Goal: Information Seeking & Learning: Stay updated

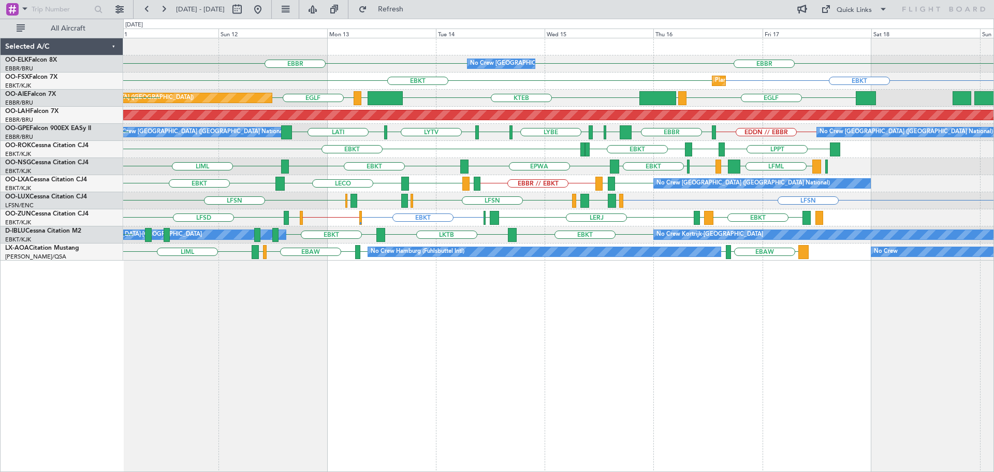
click at [427, 229] on div "EBBR [GEOGRAPHIC_DATA] No Crew [GEOGRAPHIC_DATA] (Brussels National) EBKT EBKT …" at bounding box center [558, 149] width 870 height 222
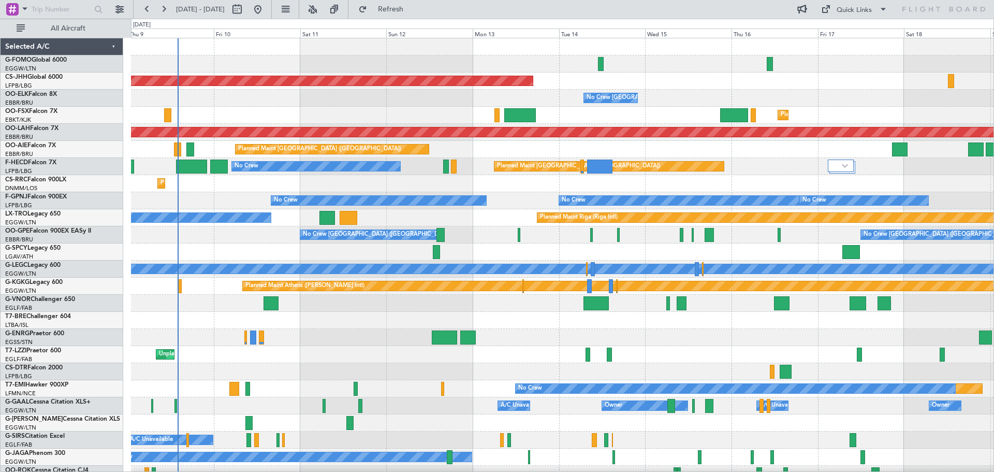
click at [399, 191] on div "Planned Maint [GEOGRAPHIC_DATA] ([GEOGRAPHIC_DATA]) No Crew [GEOGRAPHIC_DATA] (…" at bounding box center [562, 311] width 862 height 547
click at [321, 8] on button at bounding box center [312, 9] width 17 height 17
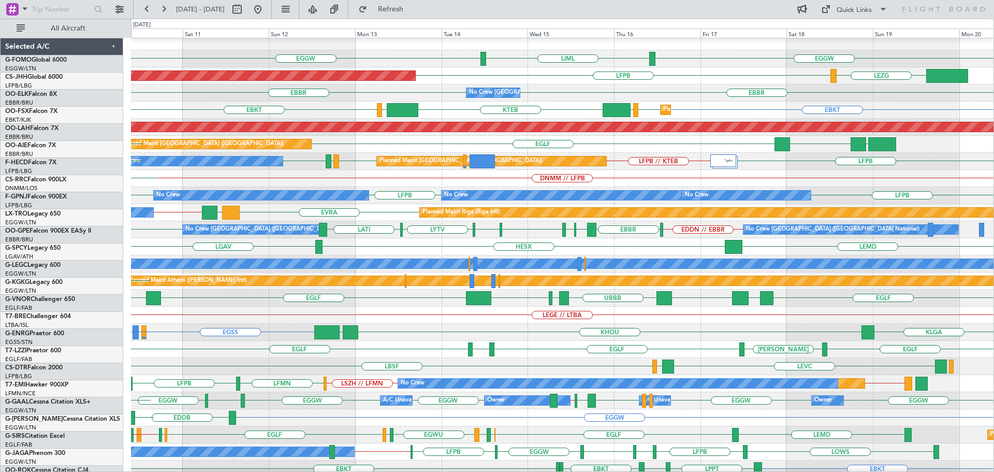
scroll to position [5, 0]
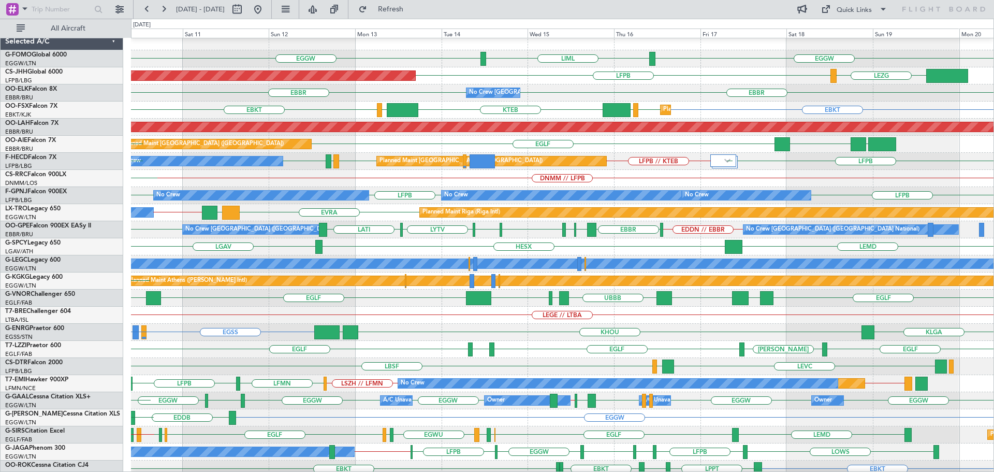
click at [386, 227] on div "EDDN // EBBR [GEOGRAPHIC_DATA] LWSK BKPR [GEOGRAPHIC_DATA] LQSA LYTV LATI [GEOG…" at bounding box center [562, 229] width 862 height 17
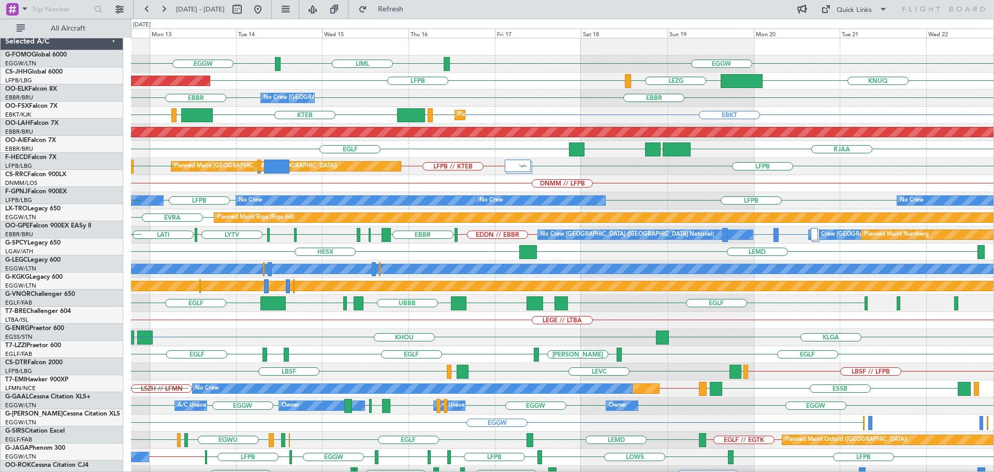
scroll to position [0, 0]
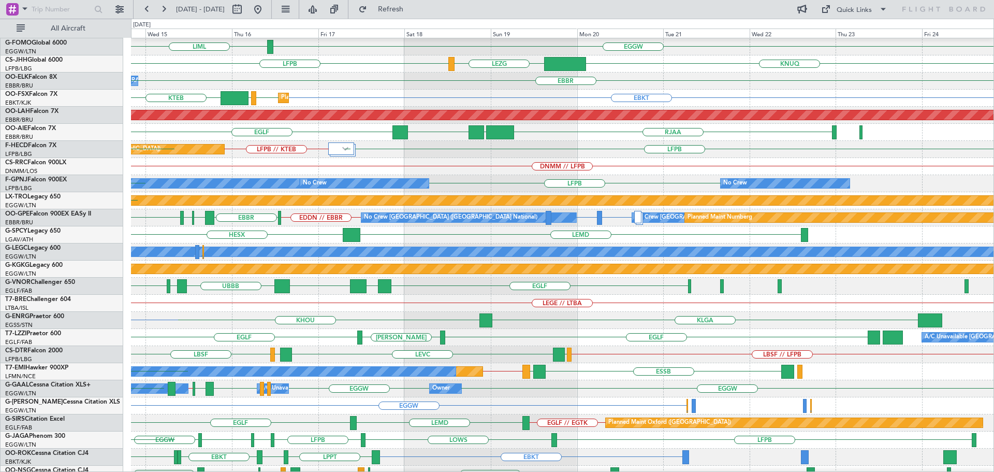
click at [329, 206] on div "Planned Maint Riga (Riga Intl) [GEOGRAPHIC_DATA]" at bounding box center [562, 200] width 862 height 17
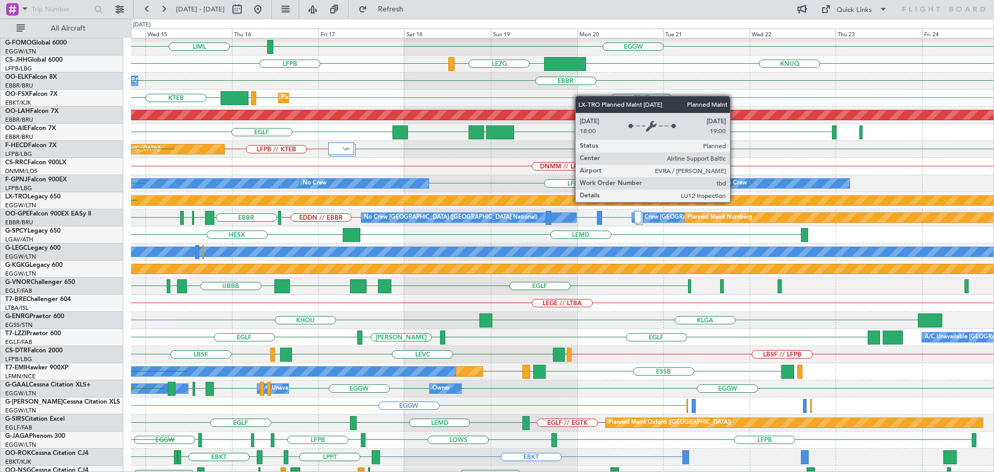
click at [406, 205] on div "Planned Maint Riga (Riga Intl)" at bounding box center [600, 200] width 1124 height 9
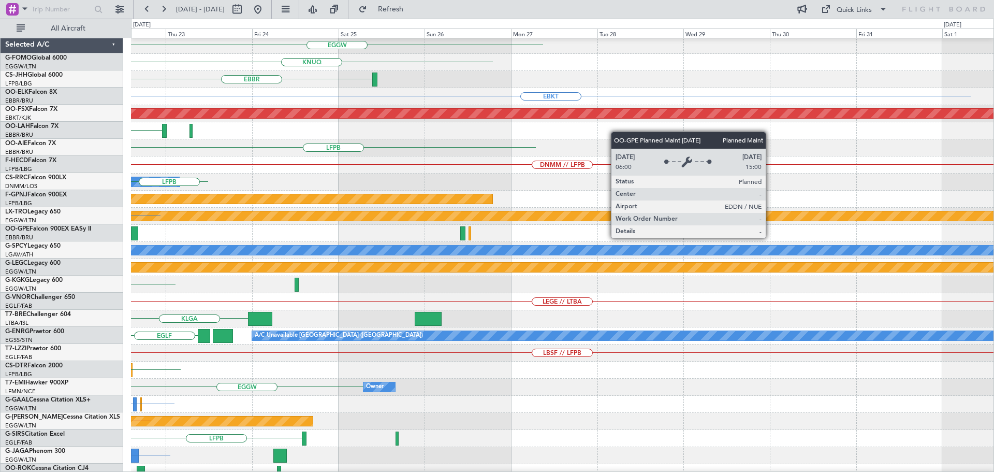
click at [349, 211] on div "Planned Maint Nurnberg" at bounding box center [763, 216] width 1499 height 10
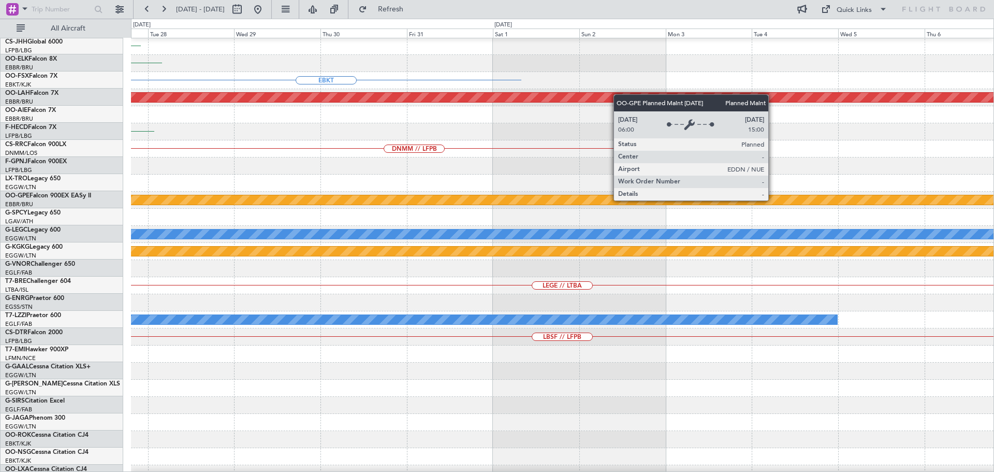
click at [406, 200] on div "Planned Maint Nurnberg" at bounding box center [315, 199] width 1498 height 9
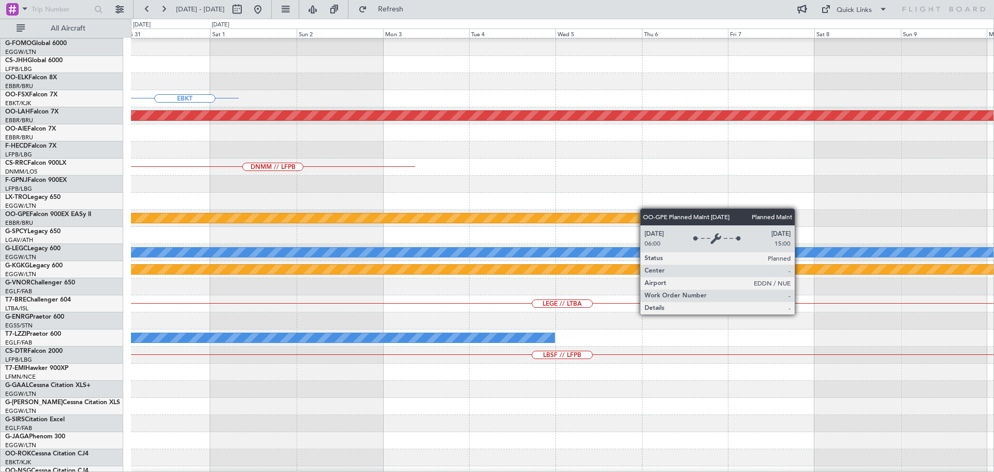
click at [352, 217] on div "Planned Maint Nurnberg" at bounding box center [32, 217] width 1498 height 9
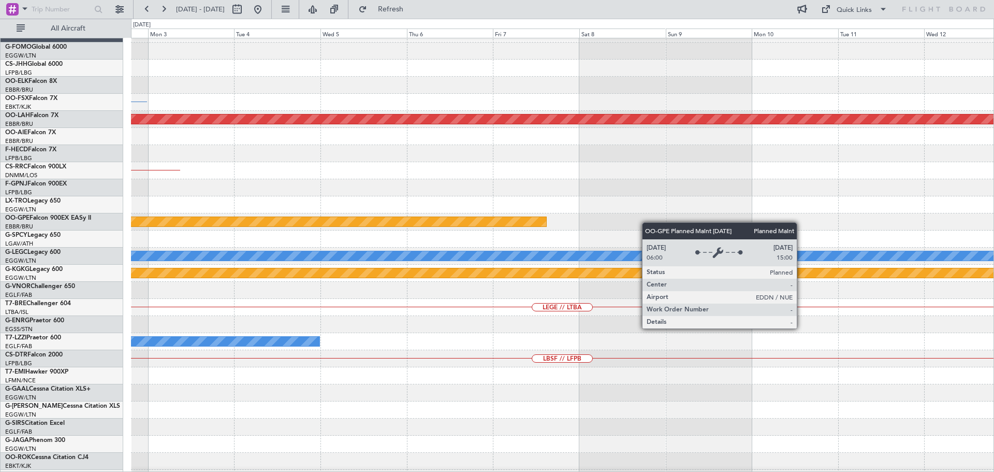
click at [391, 223] on div "Planned Maint Nurnberg" at bounding box center [562, 221] width 862 height 17
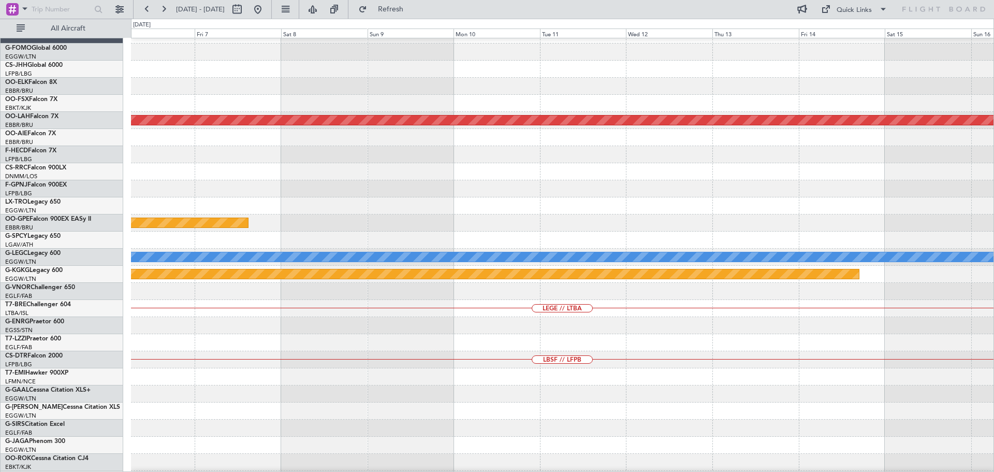
click at [418, 219] on div "Planned Maint Nurnberg" at bounding box center [562, 222] width 862 height 17
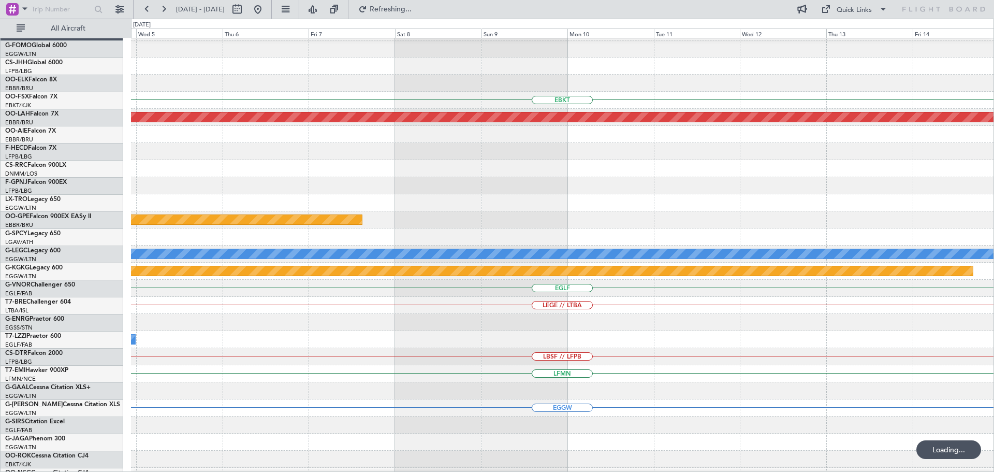
click at [746, 211] on div at bounding box center [562, 202] width 862 height 17
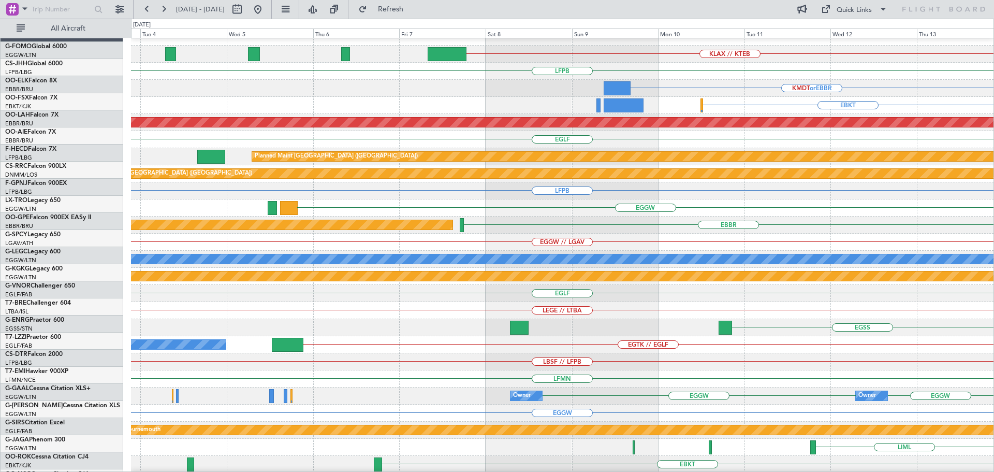
scroll to position [10, 0]
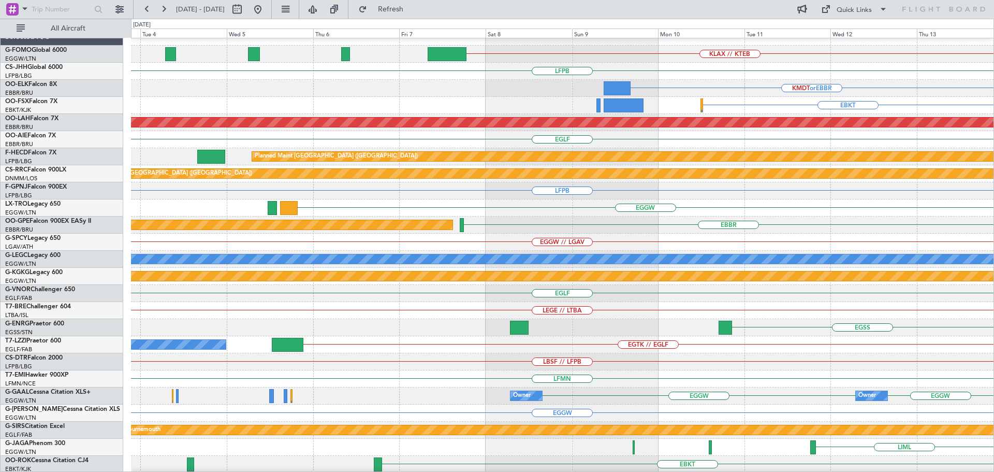
click at [824, 210] on div "KLAX // KTEB EGGW LFPB LFPB KMDT or [GEOGRAPHIC_DATA] [GEOGRAPHIC_DATA] LFMN EB…" at bounding box center [562, 301] width 862 height 547
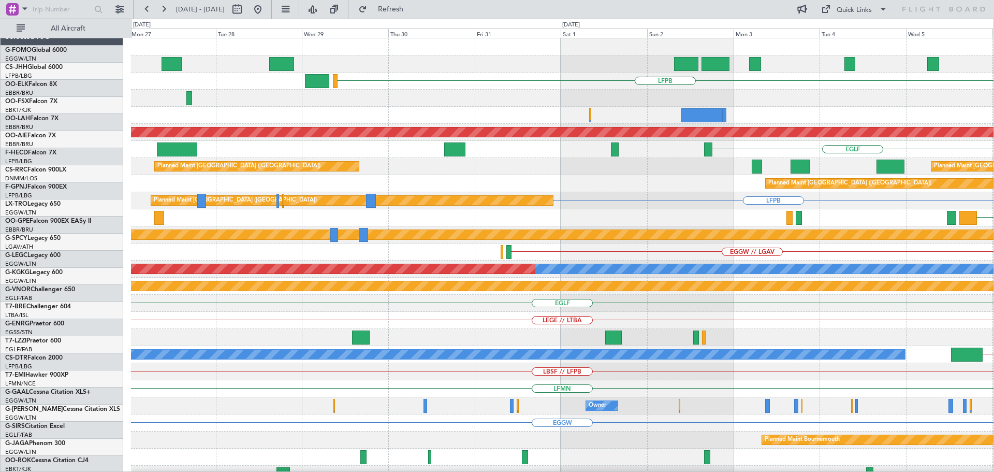
scroll to position [0, 0]
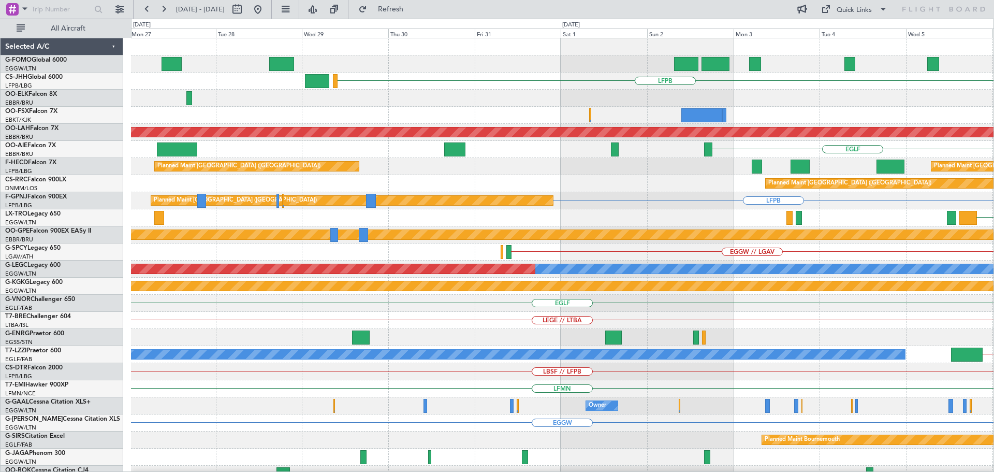
click at [826, 205] on div "KLAX // KTEB LFPB Planned [GEOGRAPHIC_DATA][PERSON_NAME]-[GEOGRAPHIC_DATA][PERS…" at bounding box center [562, 311] width 862 height 547
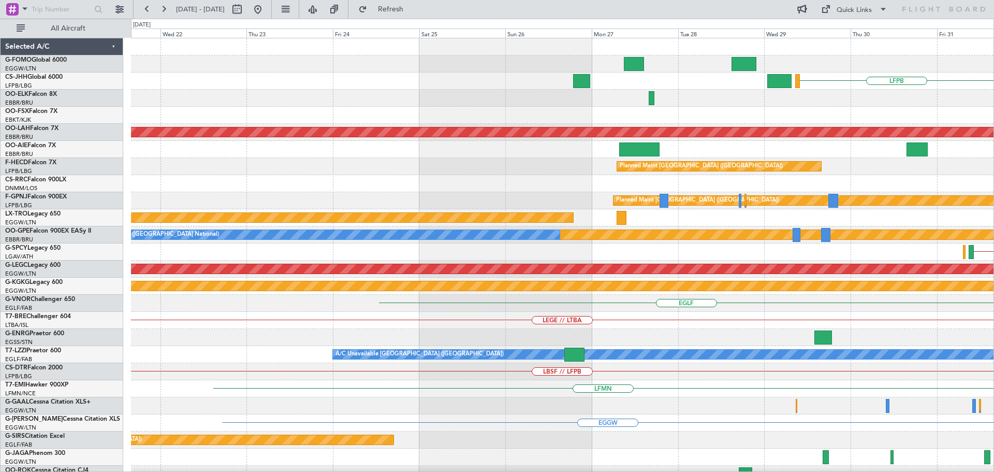
click at [686, 203] on div "Planned Maint [GEOGRAPHIC_DATA] ([GEOGRAPHIC_DATA]) LFPB" at bounding box center [562, 200] width 862 height 17
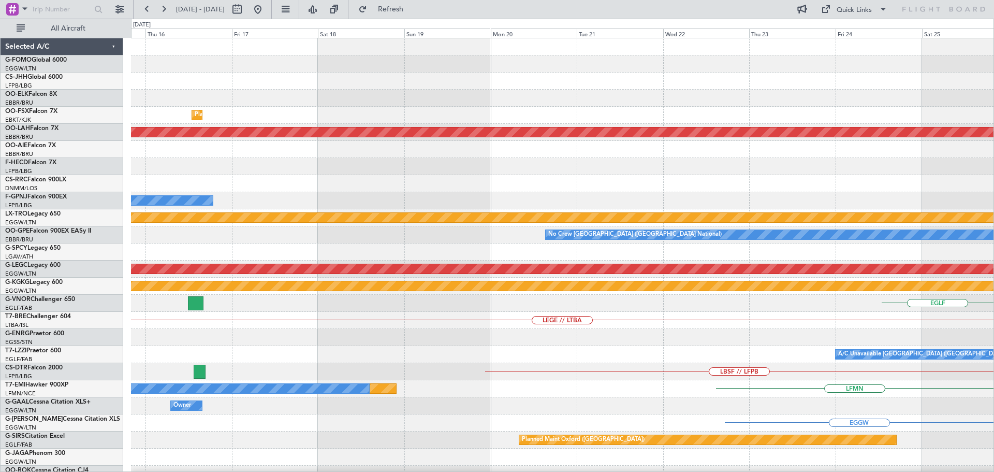
click at [664, 205] on div "No Crew Planned Maint [GEOGRAPHIC_DATA] ([GEOGRAPHIC_DATA])" at bounding box center [562, 200] width 862 height 17
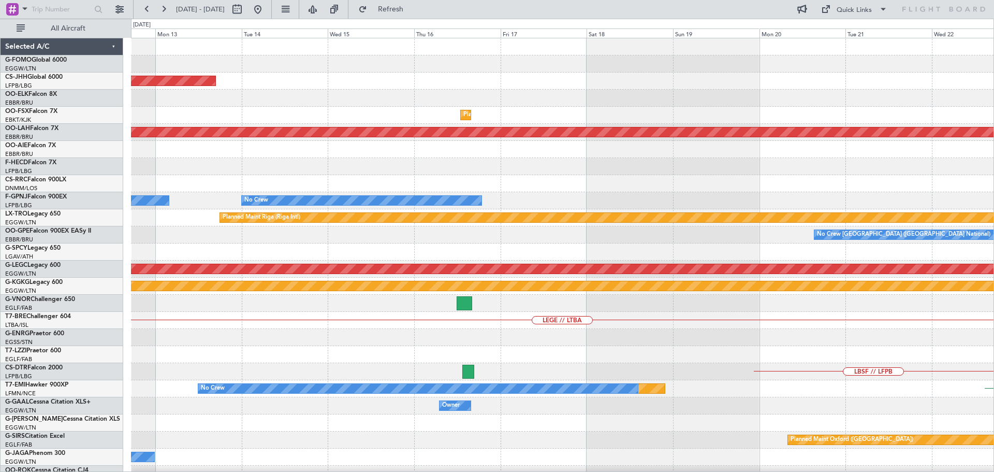
click at [655, 222] on div "Planned Maint Riga (Riga Intl)" at bounding box center [782, 217] width 1124 height 9
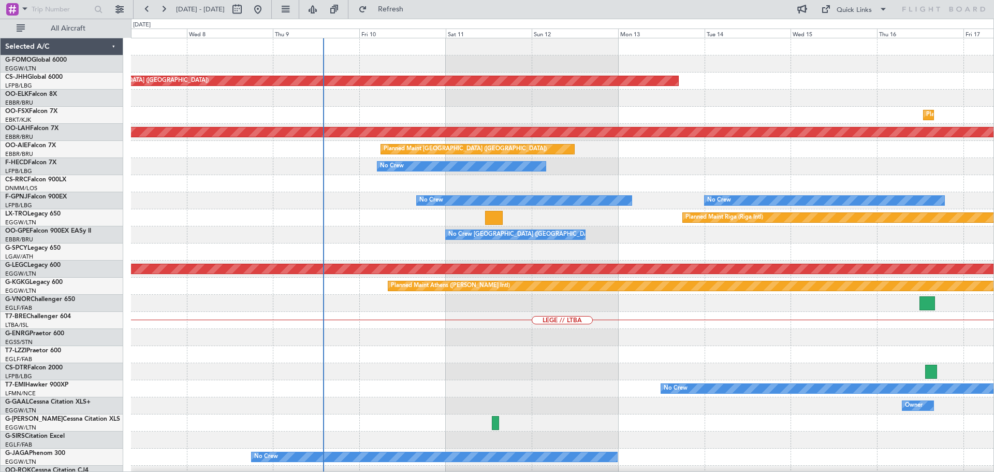
click at [316, 205] on div "No Crew No Crew Unplanned Maint [GEOGRAPHIC_DATA] ([GEOGRAPHIC_DATA])" at bounding box center [562, 200] width 862 height 17
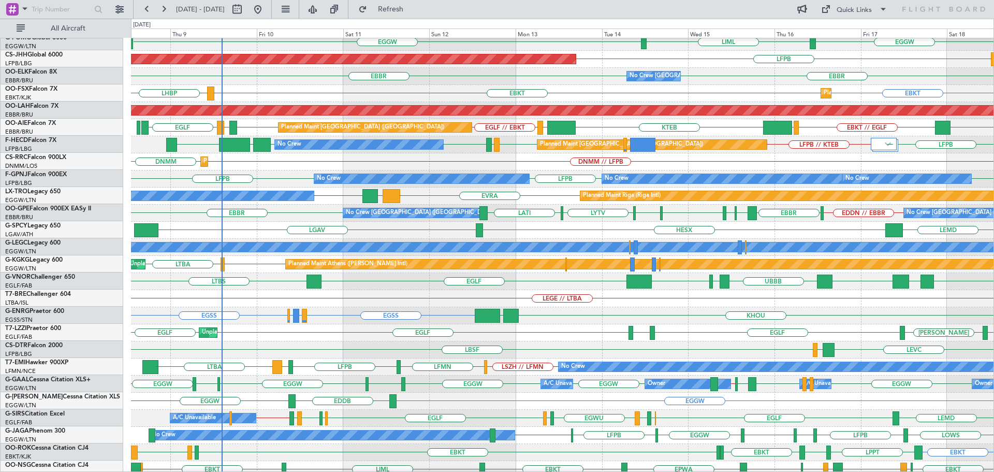
scroll to position [22, 0]
click at [284, 279] on div "UTDD [GEOGRAPHIC_DATA] LTBS UAII UBBB OMDW [GEOGRAPHIC_DATA] [GEOGRAPHIC_DATA]" at bounding box center [562, 281] width 862 height 17
click at [326, 266] on div "LGAV [GEOGRAPHIC_DATA] Planned Maint [GEOGRAPHIC_DATA] ([PERSON_NAME] Intl) Unp…" at bounding box center [562, 264] width 862 height 17
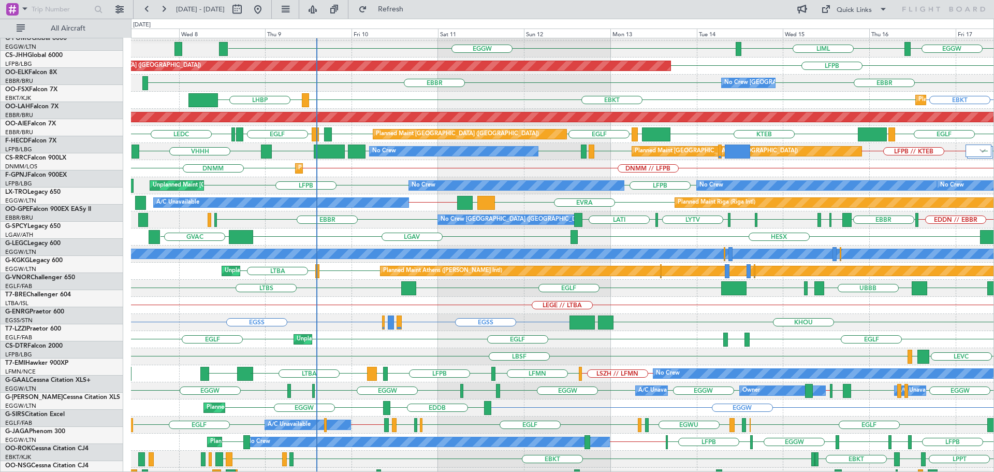
scroll to position [15, 0]
